Goal: Task Accomplishment & Management: Use online tool/utility

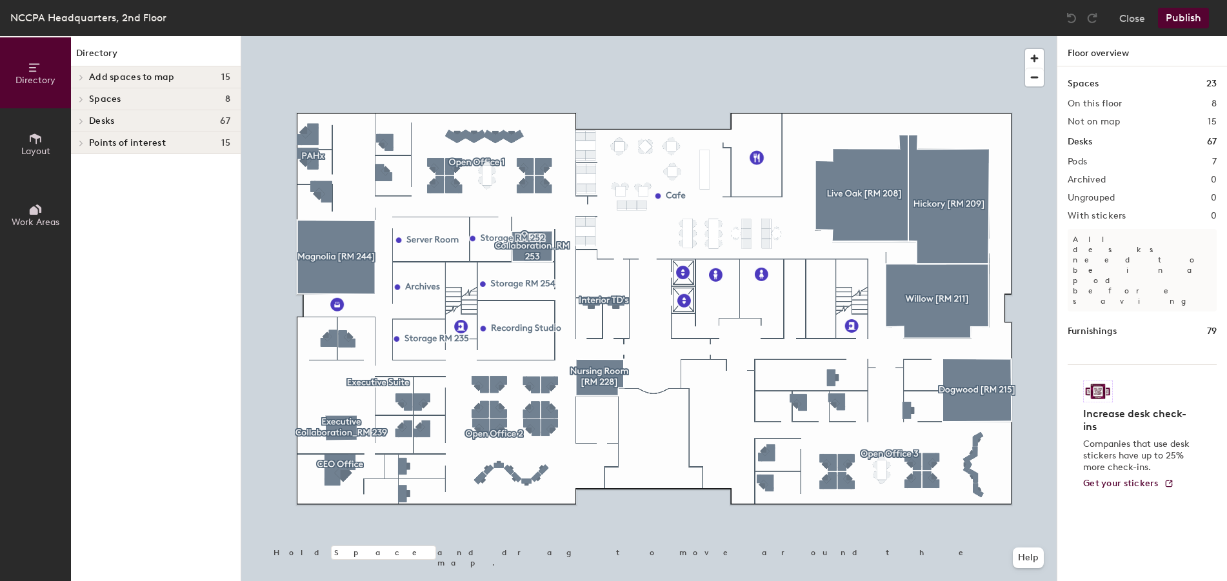
click at [83, 101] on icon at bounding box center [81, 99] width 5 height 6
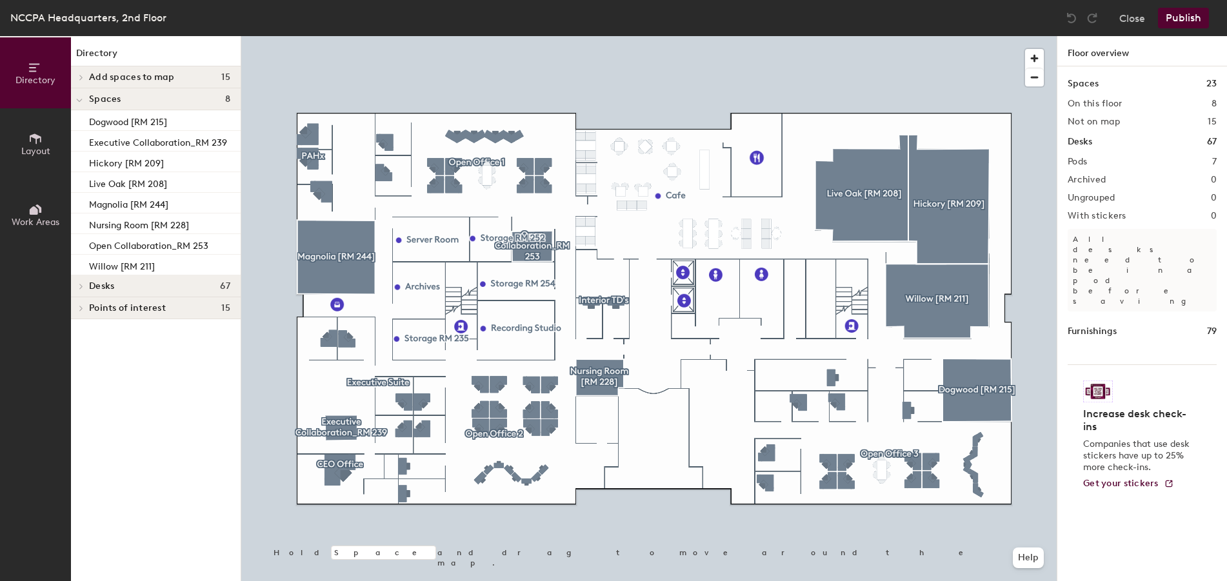
click at [83, 101] on div at bounding box center [79, 98] width 17 height 21
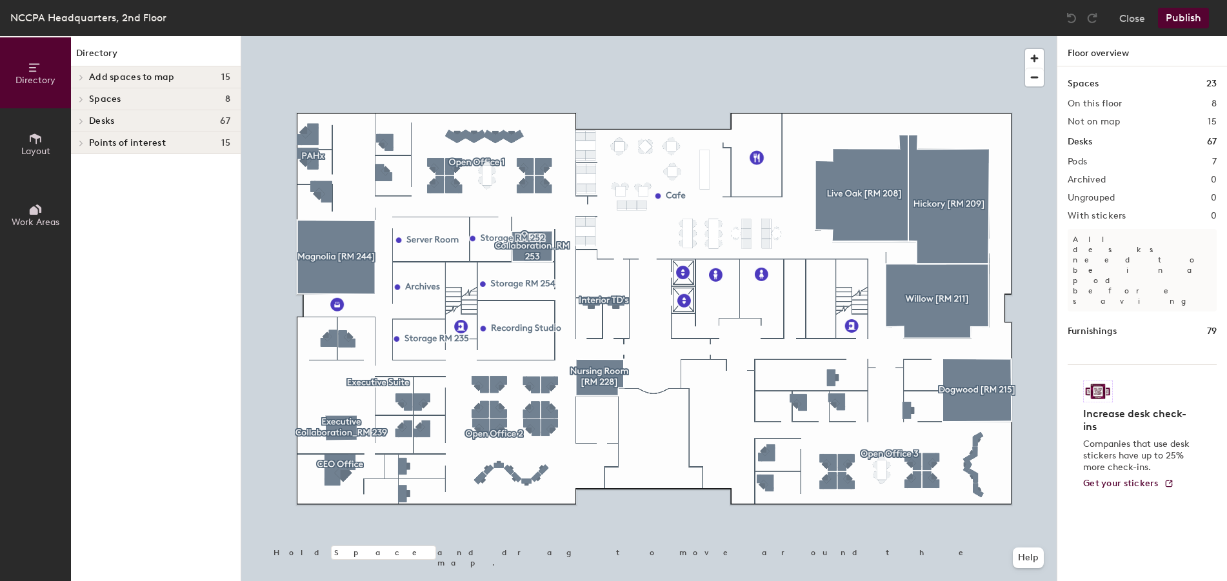
click at [83, 74] on div at bounding box center [79, 76] width 17 height 21
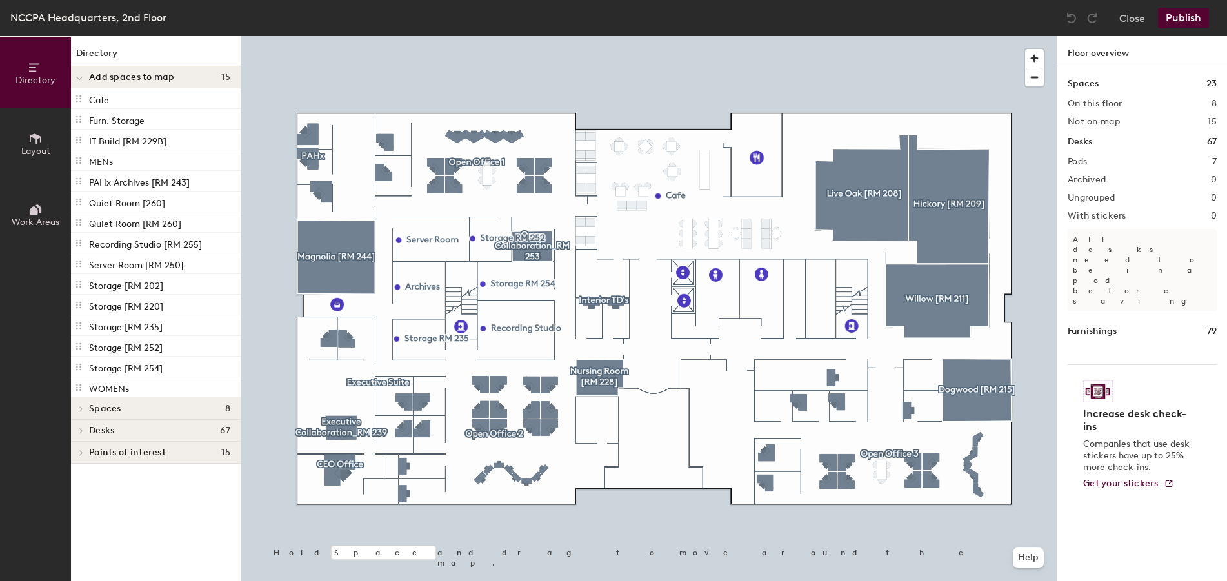
click at [81, 456] on div at bounding box center [79, 452] width 17 height 21
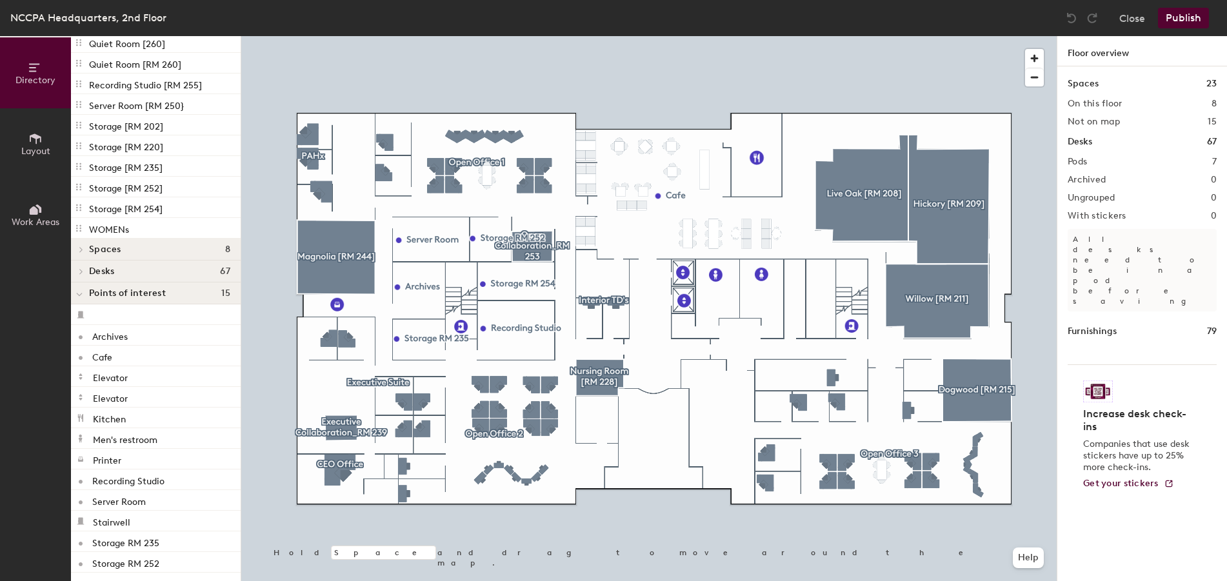
scroll to position [203, 0]
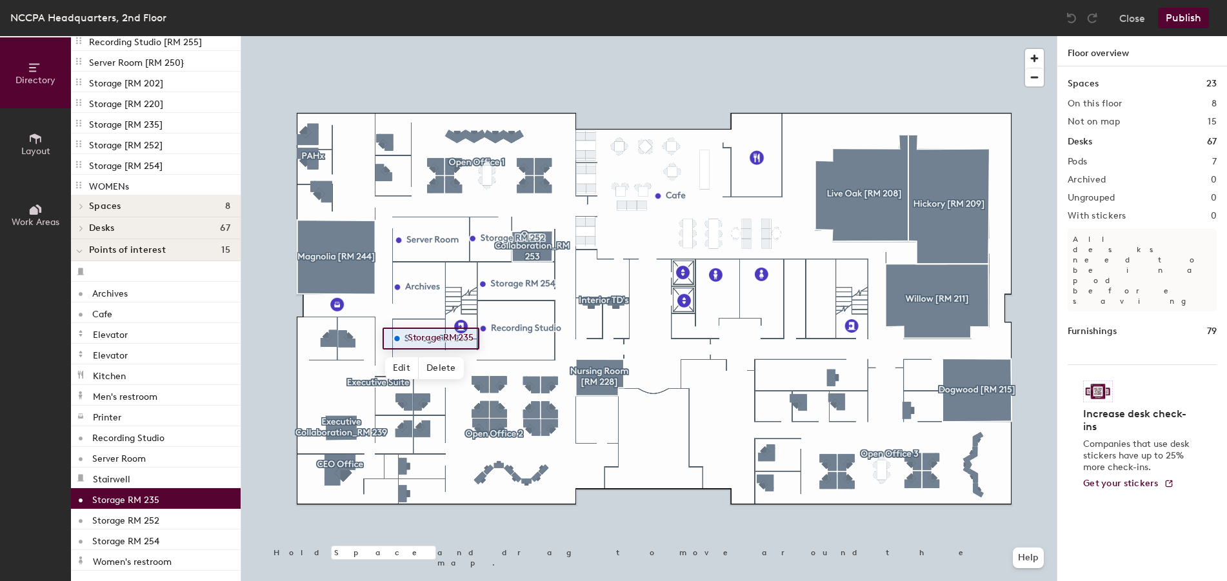
click at [132, 499] on p "Storage RM 235" at bounding box center [125, 498] width 67 height 15
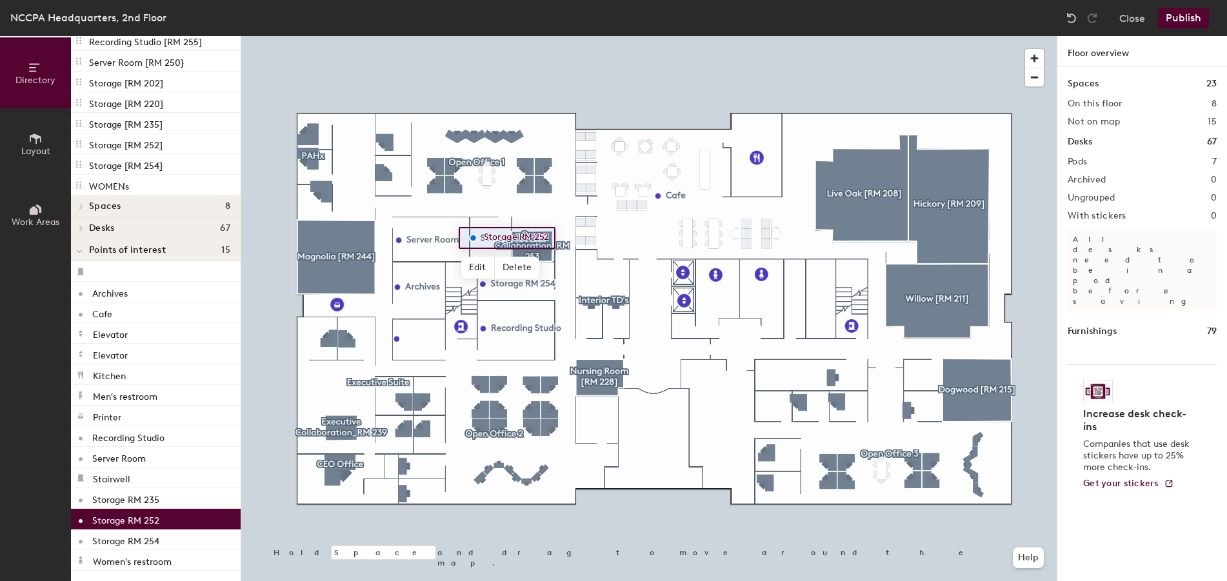
click at [125, 521] on p "Storage RM 252" at bounding box center [125, 518] width 67 height 15
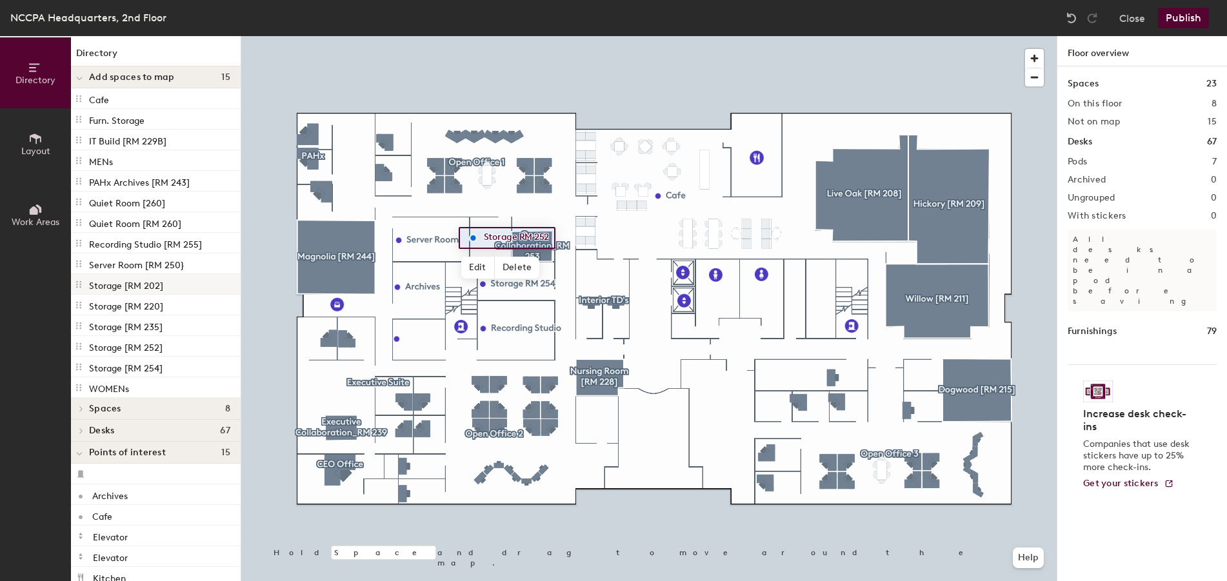
click at [117, 286] on p "Storage [RM 202]" at bounding box center [126, 284] width 74 height 15
click at [79, 284] on icon at bounding box center [79, 284] width 10 height 10
click at [84, 304] on div "Storage [RM 220]" at bounding box center [156, 305] width 170 height 21
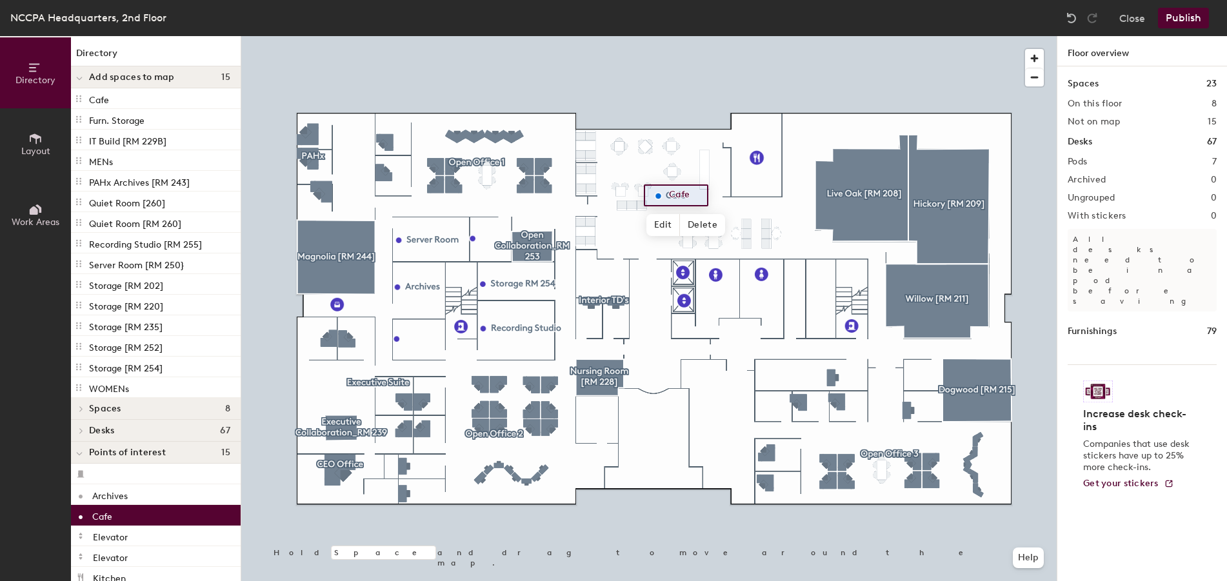
click at [144, 517] on div "Cafe" at bounding box center [156, 515] width 170 height 21
click at [137, 102] on div "Cafe" at bounding box center [156, 98] width 170 height 21
drag, startPoint x: 102, startPoint y: 102, endPoint x: 132, endPoint y: 99, distance: 30.5
click at [132, 99] on div "Cafe" at bounding box center [156, 98] width 170 height 21
click at [77, 76] on icon at bounding box center [79, 78] width 6 height 5
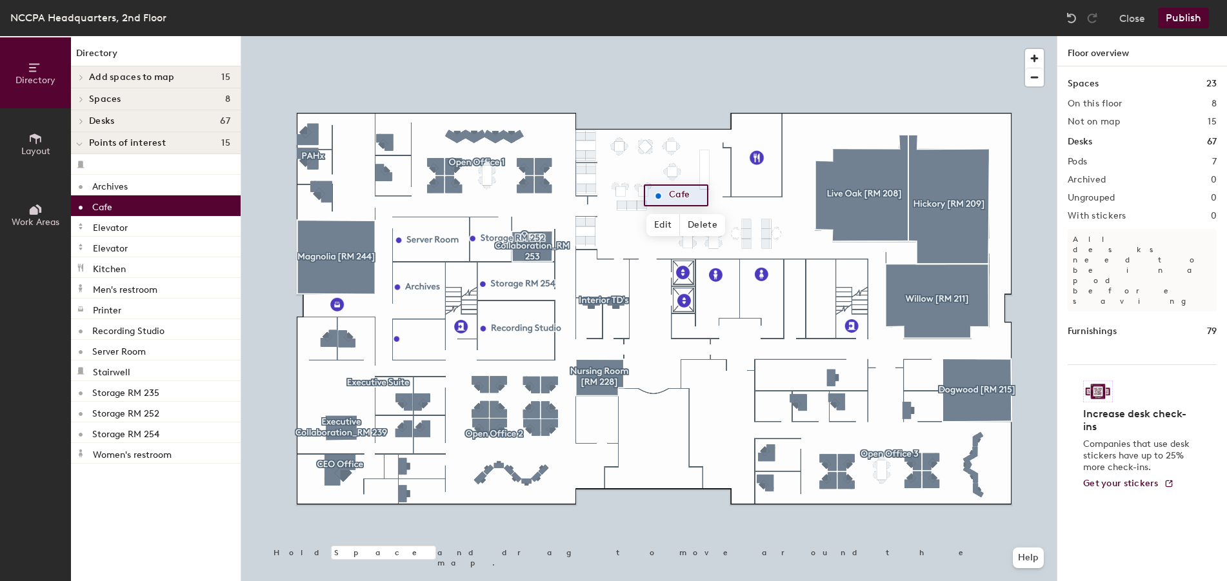
click at [36, 141] on icon at bounding box center [36, 139] width 12 height 10
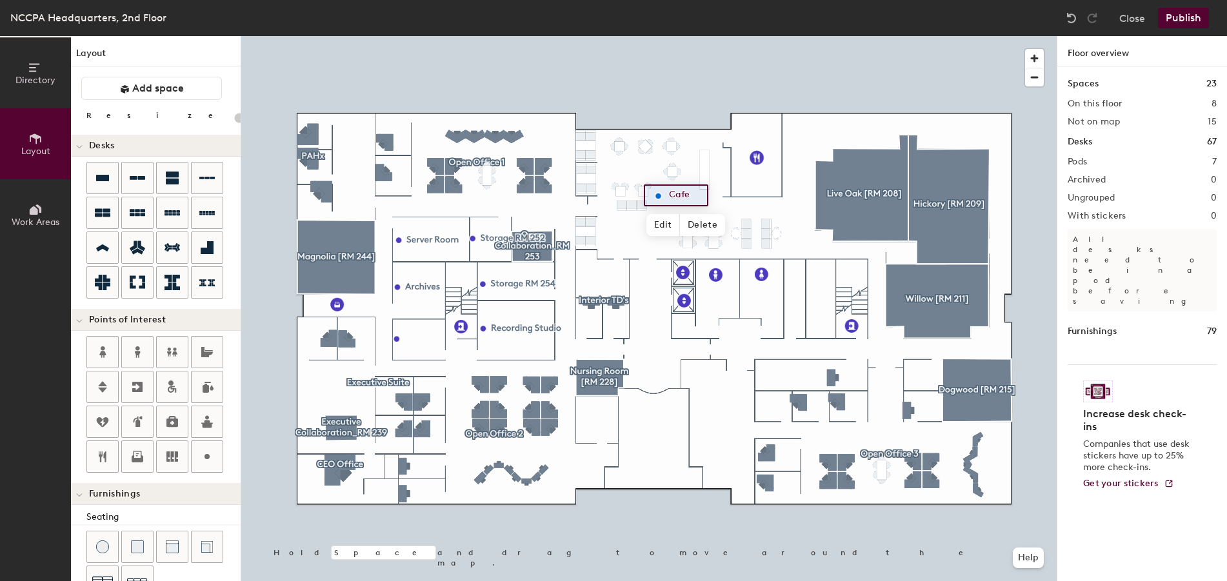
click at [31, 211] on icon at bounding box center [34, 210] width 8 height 8
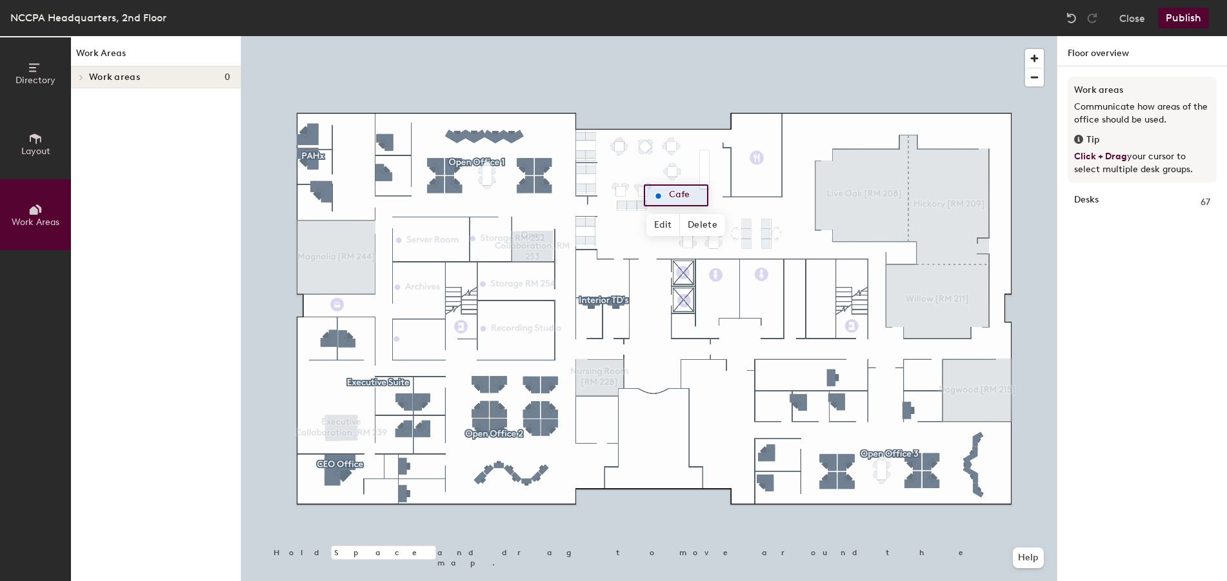
click at [82, 72] on div at bounding box center [79, 76] width 17 height 21
click at [81, 79] on icon at bounding box center [79, 78] width 6 height 5
click at [39, 72] on icon at bounding box center [35, 68] width 14 height 14
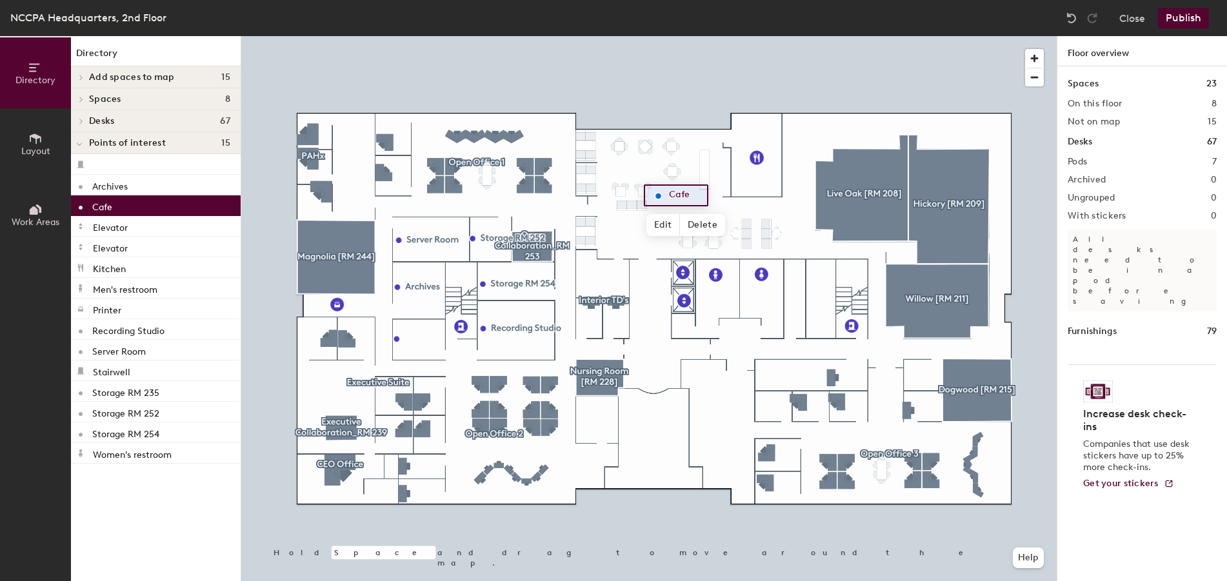
click at [80, 76] on icon at bounding box center [81, 77] width 5 height 6
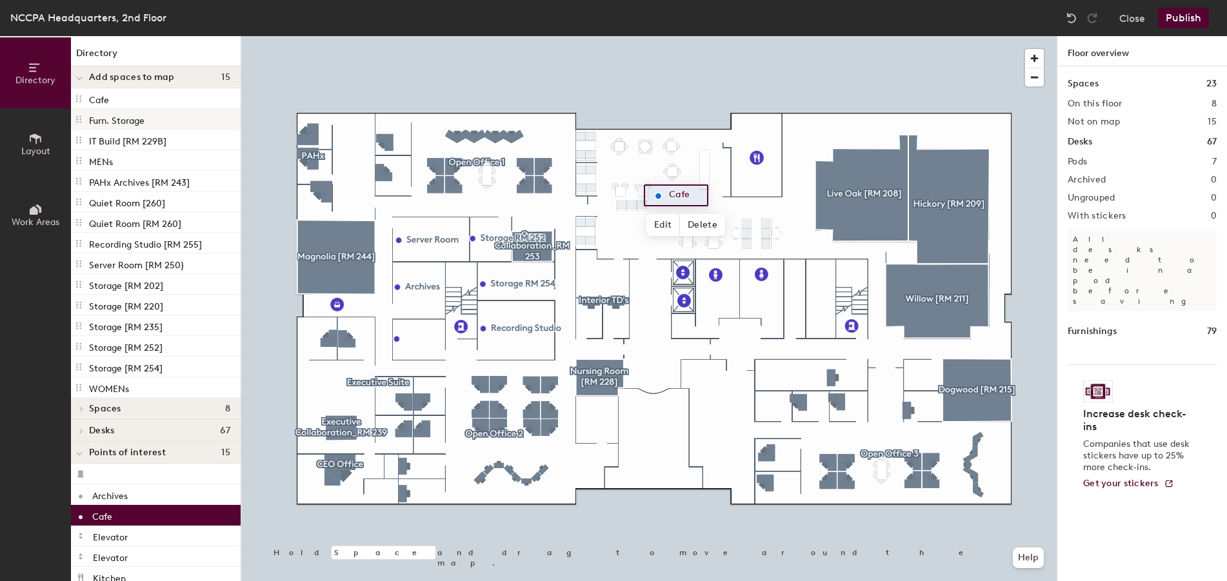
drag, startPoint x: 134, startPoint y: 121, endPoint x: 186, endPoint y: 114, distance: 53.3
click at [186, 114] on div "Furn. Storage" at bounding box center [156, 119] width 170 height 21
click at [78, 117] on icon at bounding box center [79, 119] width 10 height 10
click at [76, 112] on span at bounding box center [79, 119] width 10 height 14
click at [97, 122] on p "Furn. Storage" at bounding box center [116, 119] width 55 height 15
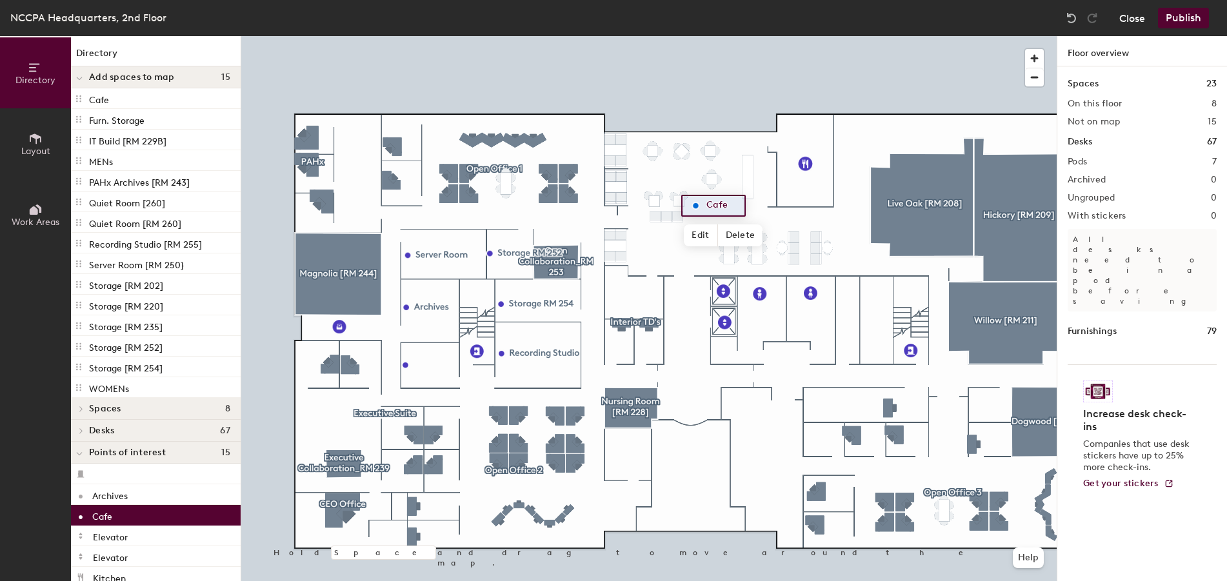
click at [1142, 20] on button "Close" at bounding box center [1132, 18] width 26 height 21
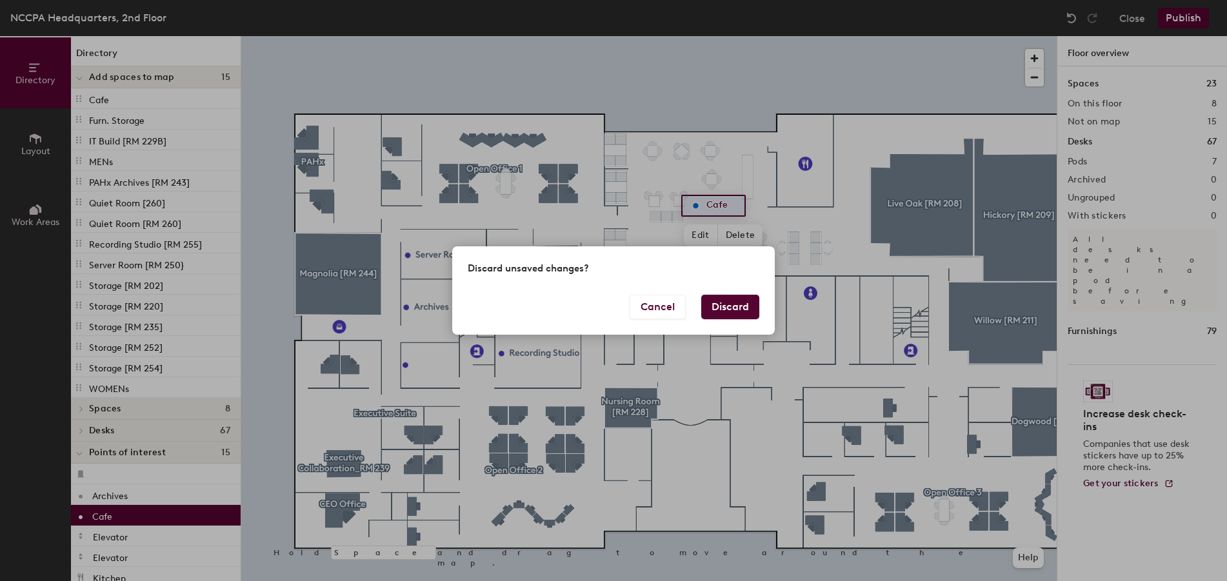
click at [734, 314] on button "Discard" at bounding box center [730, 307] width 58 height 25
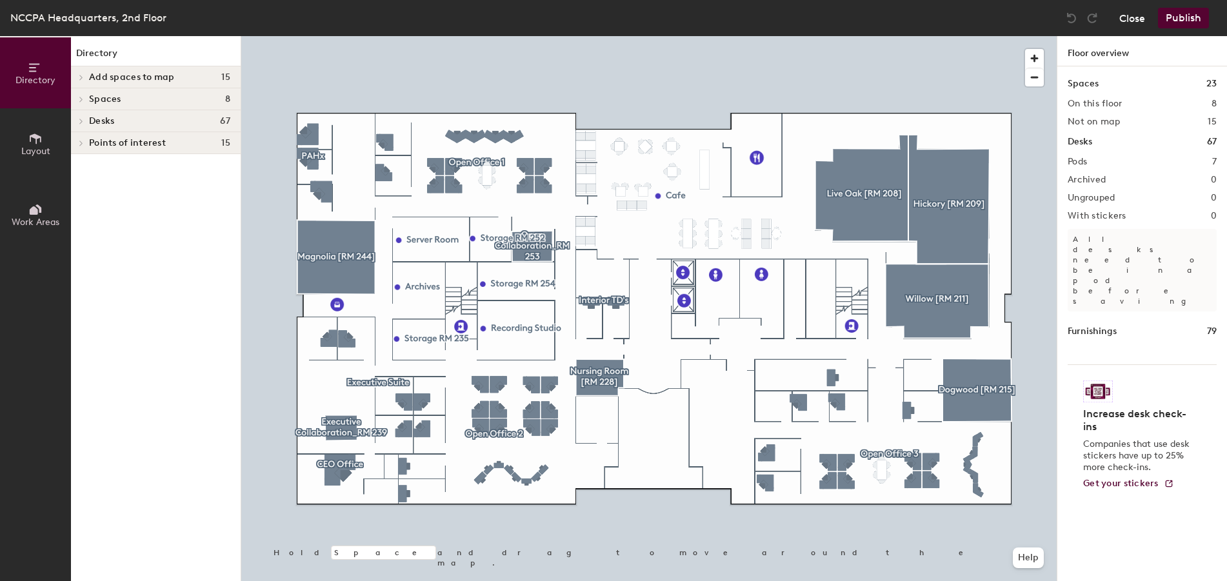
click at [1142, 17] on button "Close" at bounding box center [1132, 18] width 26 height 21
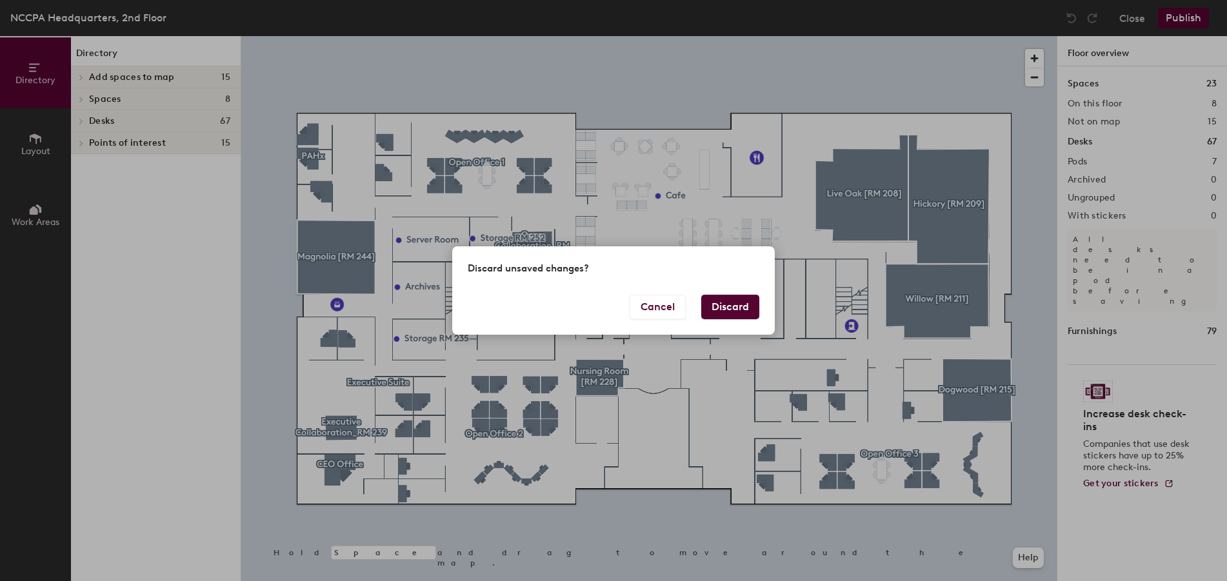
click at [714, 308] on button "Discard" at bounding box center [730, 307] width 58 height 25
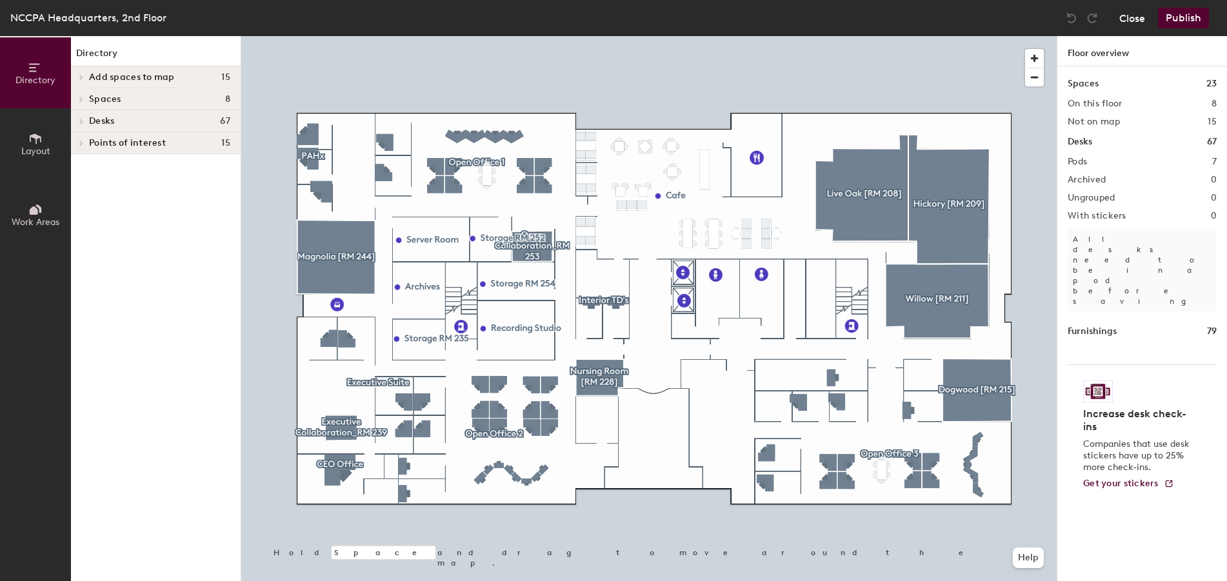
click at [1136, 26] on button "Close" at bounding box center [1132, 18] width 26 height 21
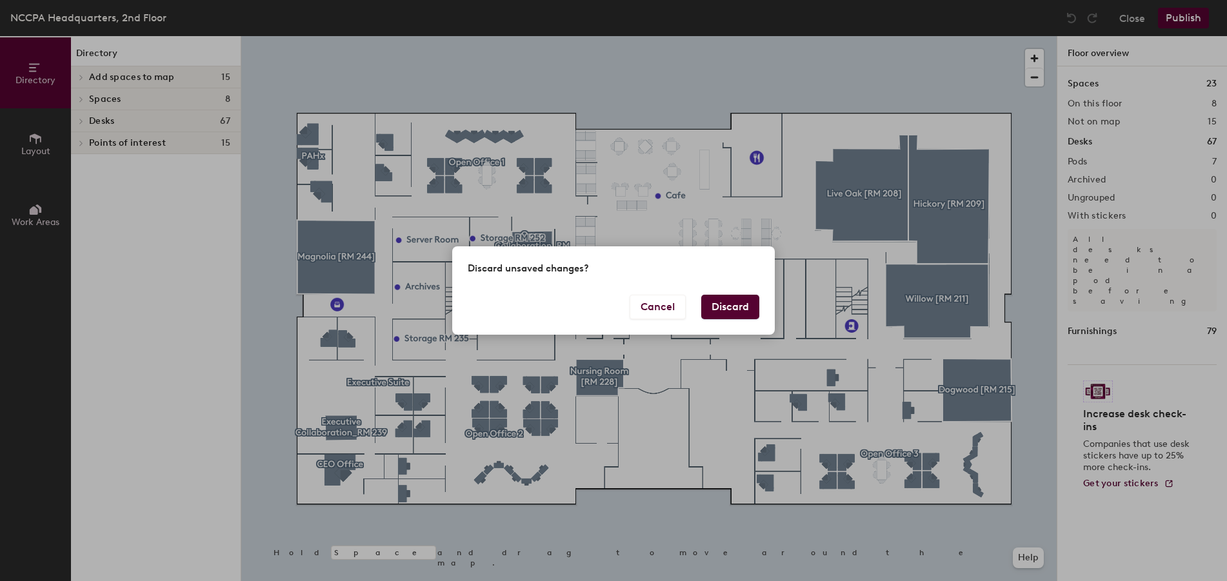
click at [734, 314] on button "Discard" at bounding box center [730, 307] width 58 height 25
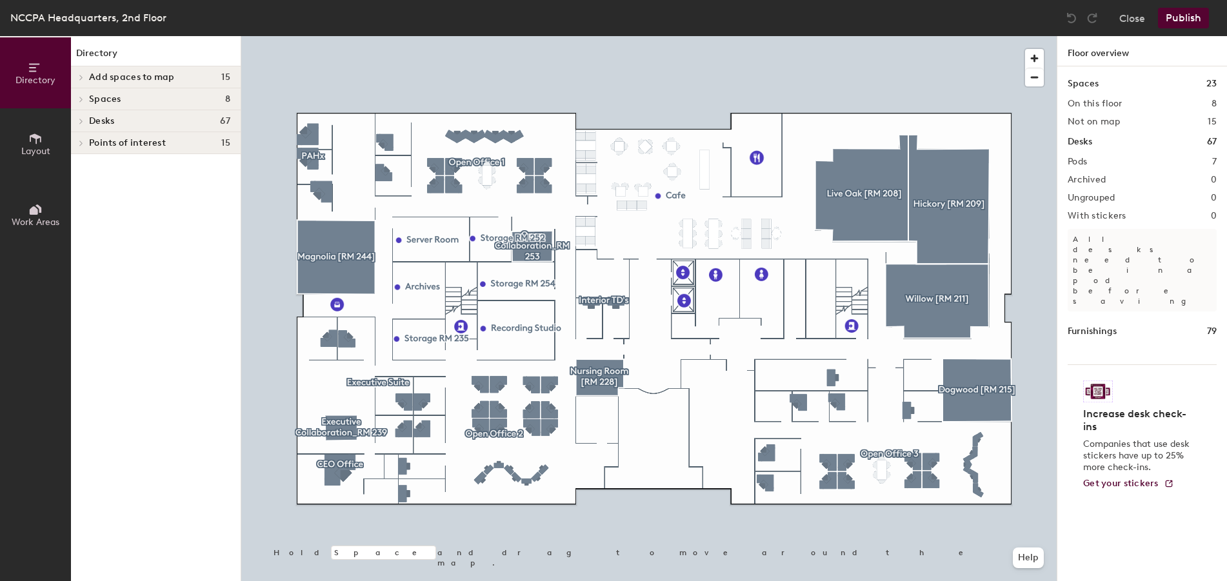
click at [521, 36] on div at bounding box center [648, 36] width 815 height 0
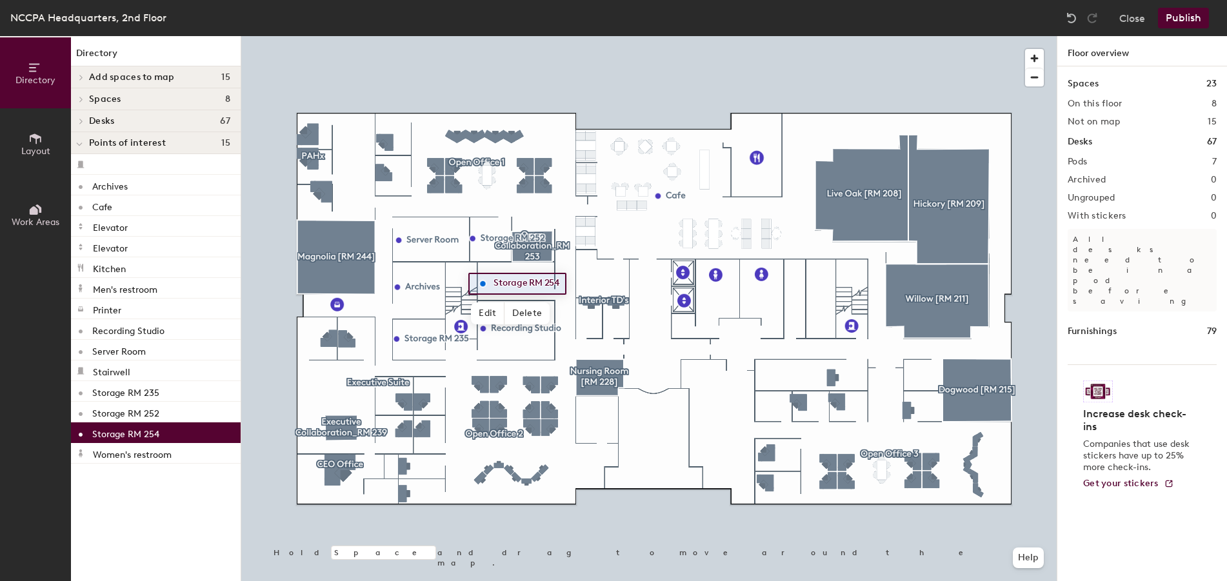
click at [108, 101] on span "Spaces" at bounding box center [105, 99] width 32 height 10
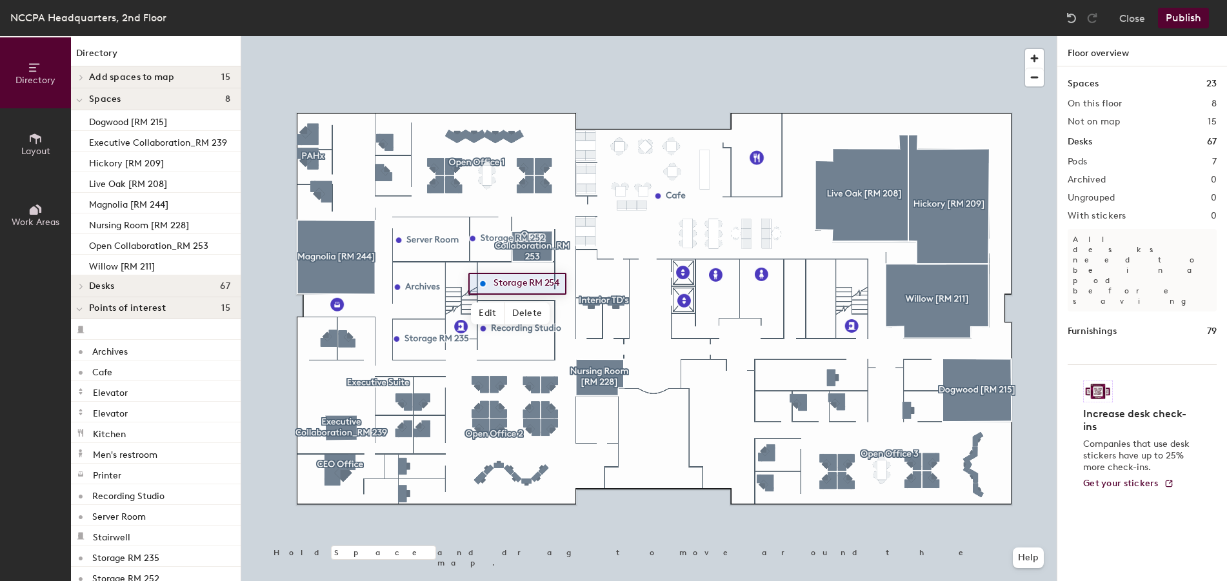
click at [124, 79] on span "Add spaces to map" at bounding box center [132, 77] width 86 height 10
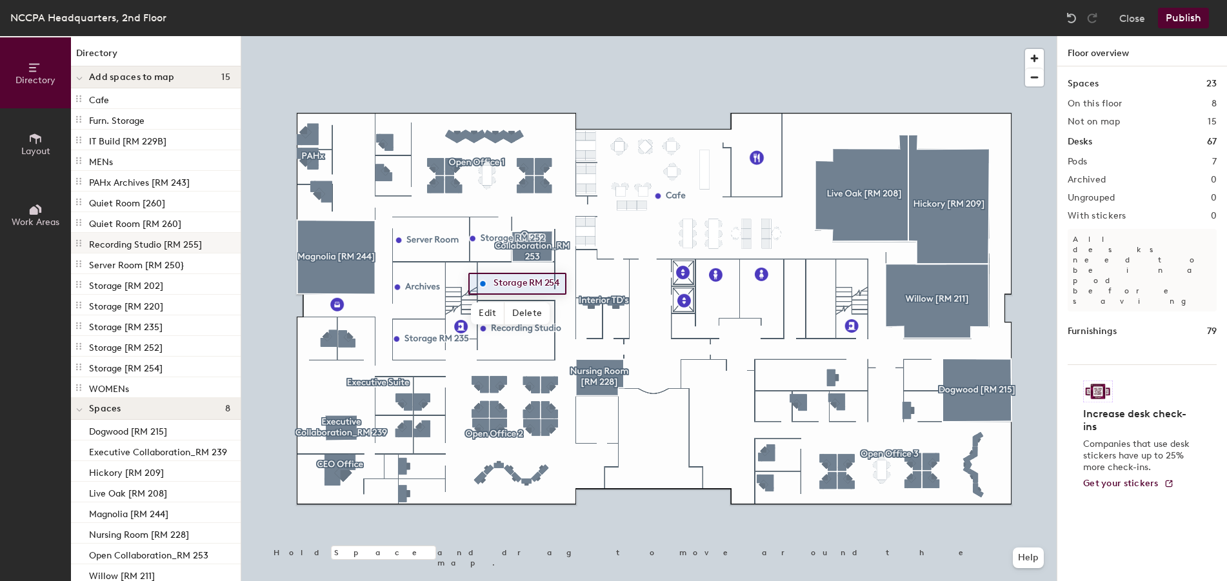
click at [131, 237] on p "Recording Studio [RM 255]" at bounding box center [145, 242] width 113 height 15
click at [131, 249] on p "Recording Studio [RM 255]" at bounding box center [145, 242] width 113 height 15
click at [103, 99] on p "Cafe" at bounding box center [99, 98] width 20 height 15
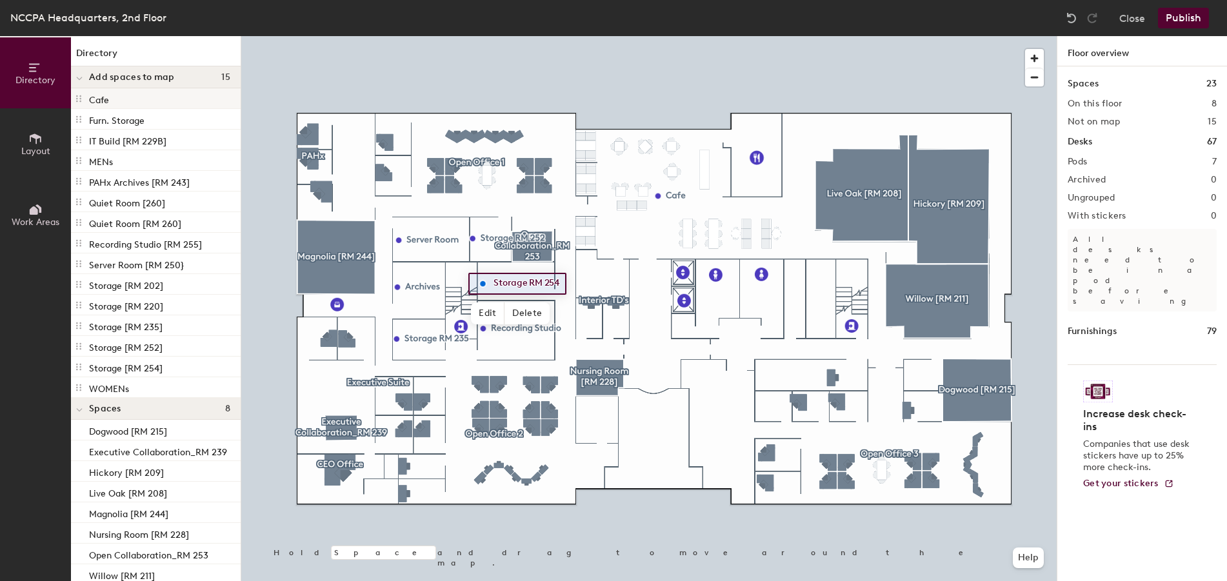
click at [101, 101] on p "Cafe" at bounding box center [99, 98] width 20 height 15
click at [40, 144] on icon at bounding box center [35, 139] width 14 height 14
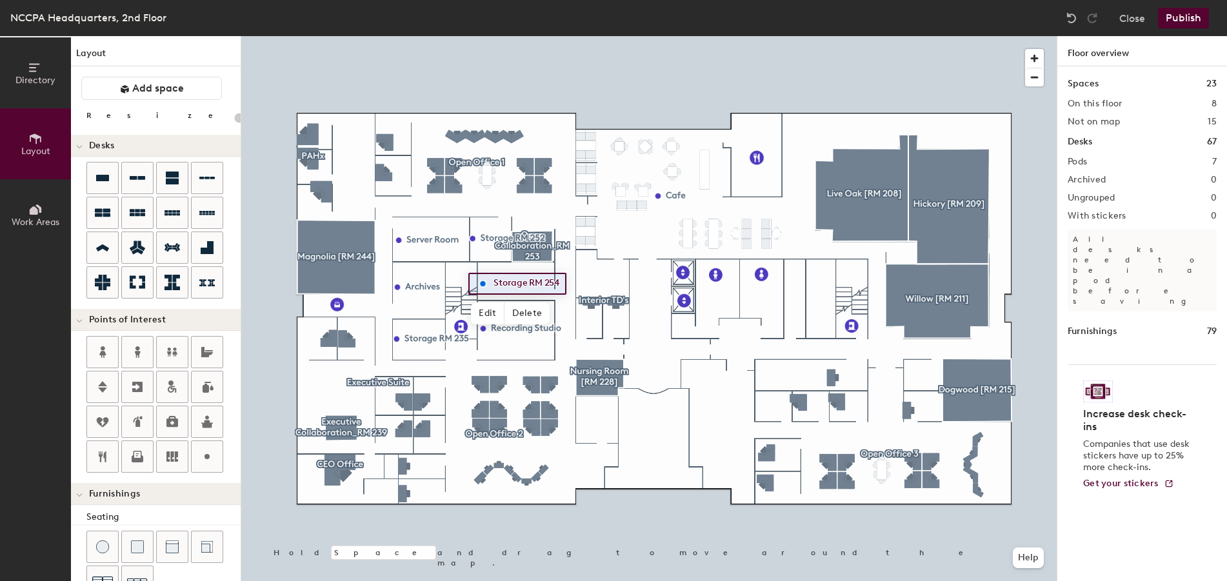
click at [32, 207] on icon at bounding box center [34, 210] width 8 height 8
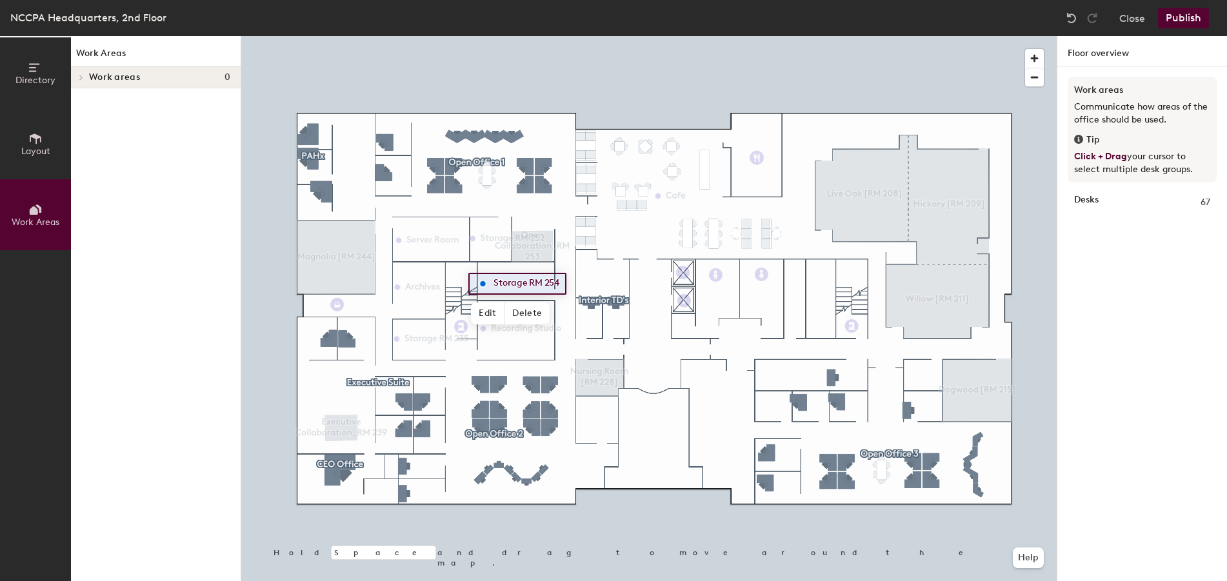
click at [28, 68] on icon at bounding box center [35, 68] width 14 height 14
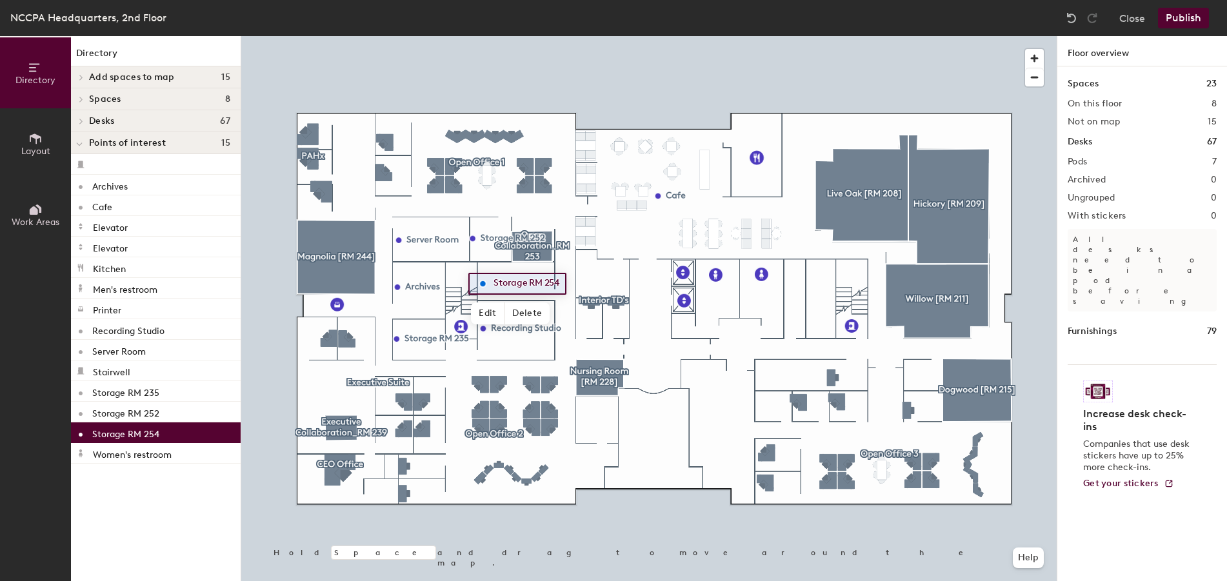
click at [35, 195] on button "Work Areas" at bounding box center [35, 214] width 71 height 71
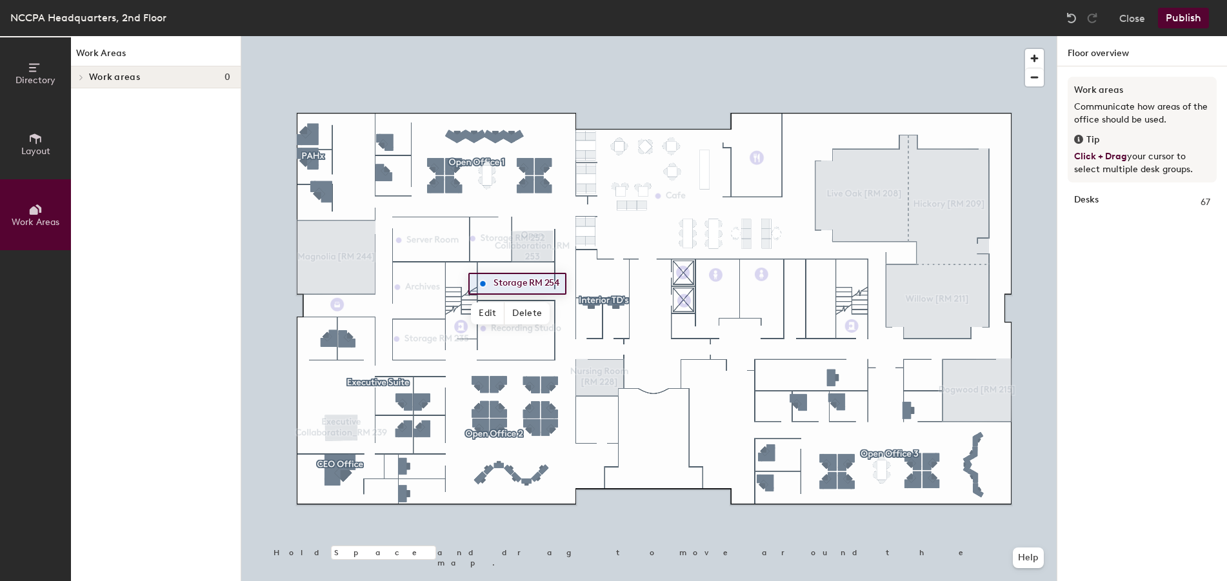
click at [34, 63] on icon at bounding box center [35, 68] width 14 height 14
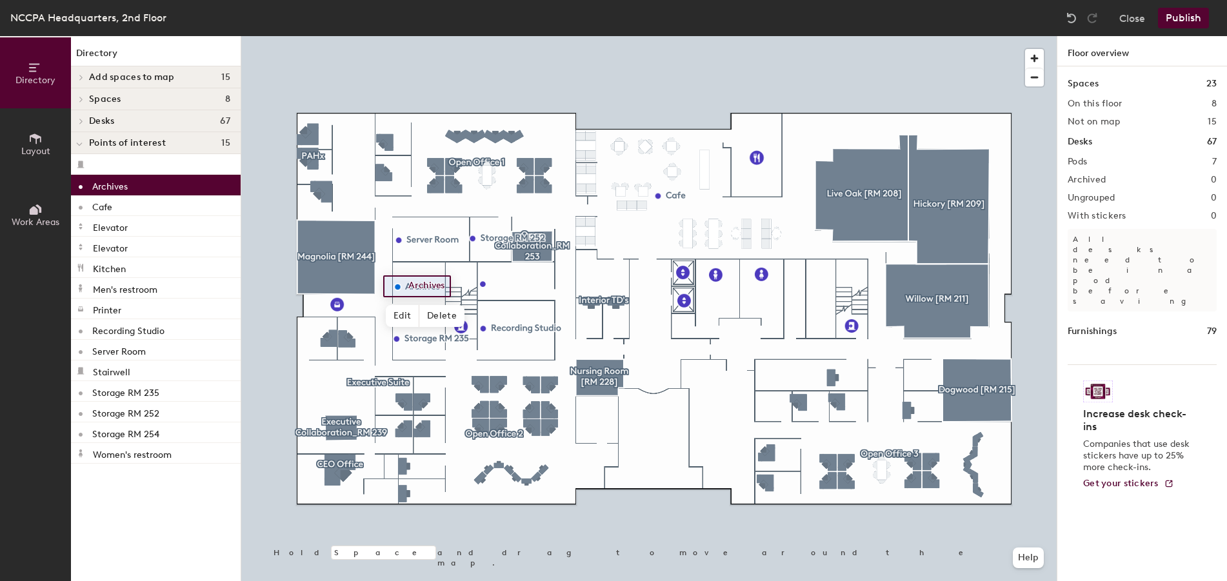
click at [105, 192] on div "Archives" at bounding box center [156, 185] width 170 height 21
click at [81, 143] on icon at bounding box center [79, 144] width 6 height 5
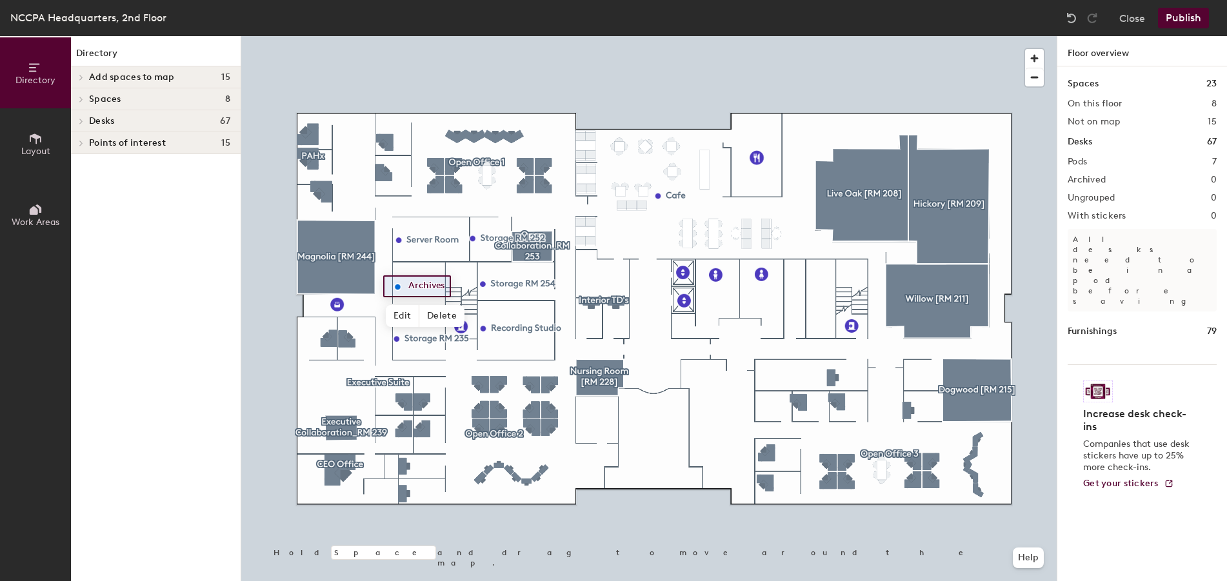
click at [128, 72] on span "Add spaces to map" at bounding box center [132, 77] width 86 height 10
